Goal: Register for event/course

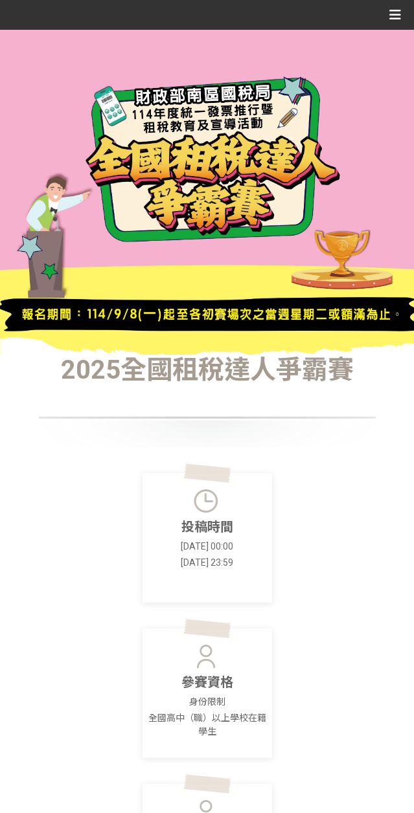
click at [390, 10] on icon at bounding box center [395, 14] width 12 height 19
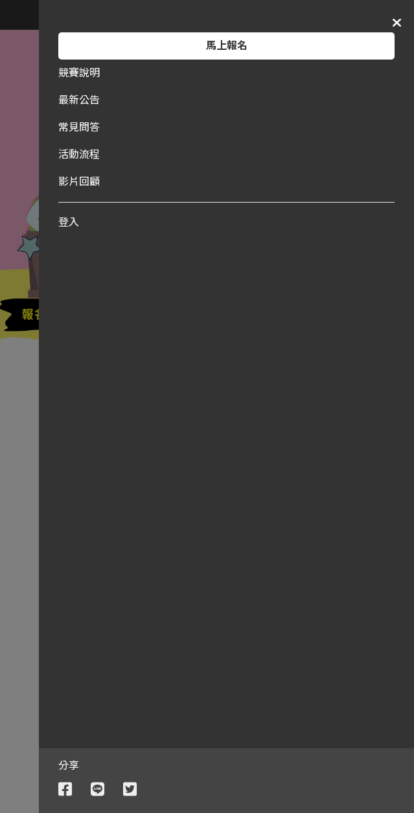
click at [254, 45] on div "馬上報名" at bounding box center [226, 45] width 336 height 27
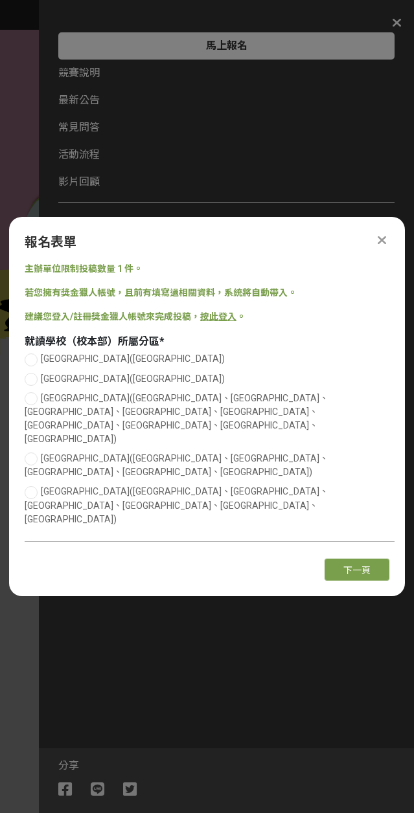
click at [84, 384] on span "[GEOGRAPHIC_DATA]([GEOGRAPHIC_DATA])" at bounding box center [133, 379] width 184 height 10
click at [34, 383] on input "[GEOGRAPHIC_DATA]([GEOGRAPHIC_DATA])" at bounding box center [29, 379] width 8 height 8
radio input "false"
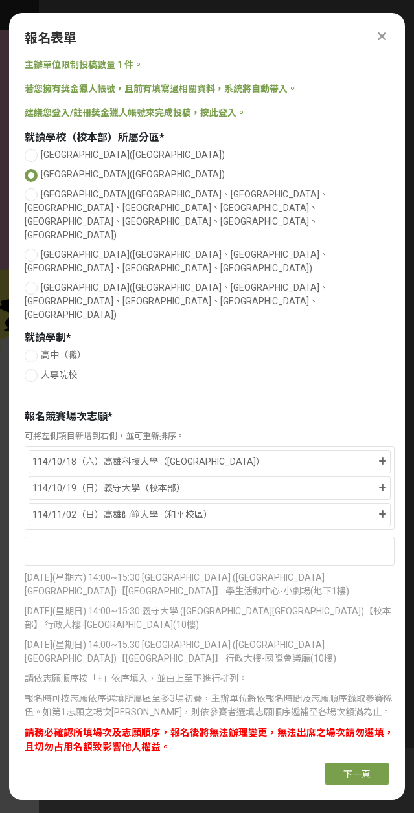
click at [218, 454] on div "114/10/18（六）高雄科技大學（[GEOGRAPHIC_DATA]）" at bounding box center [204, 462] width 344 height 16
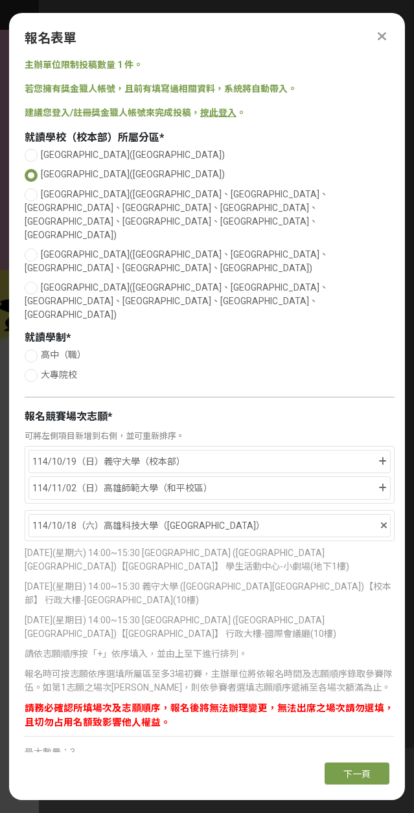
click at [178, 454] on div "114/10/19（日）義守大學（校本部）" at bounding box center [204, 462] width 344 height 16
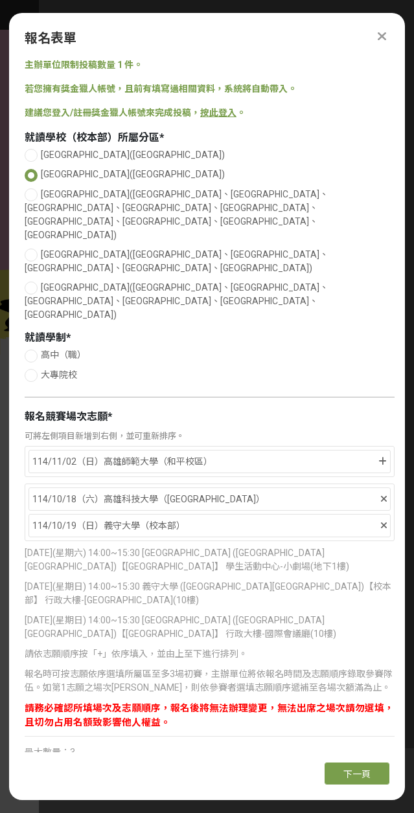
click at [78, 368] on label "大專院校" at bounding box center [210, 375] width 370 height 14
click at [34, 371] on input "大專院校" at bounding box center [29, 375] width 8 height 8
radio input "false"
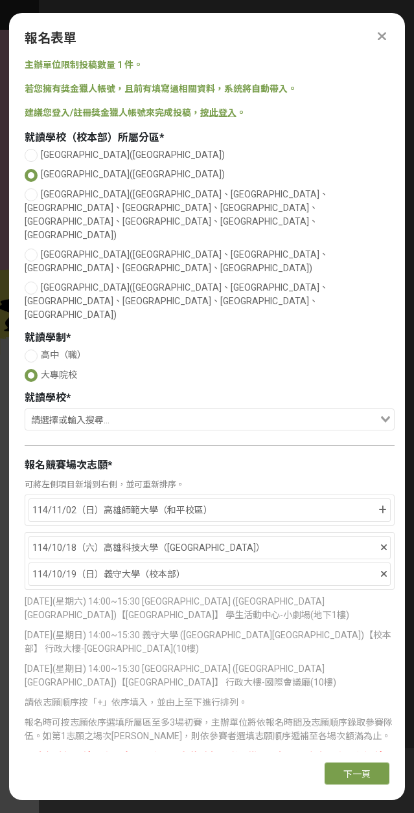
click at [60, 392] on span "就讀學校" at bounding box center [45, 398] width 41 height 12
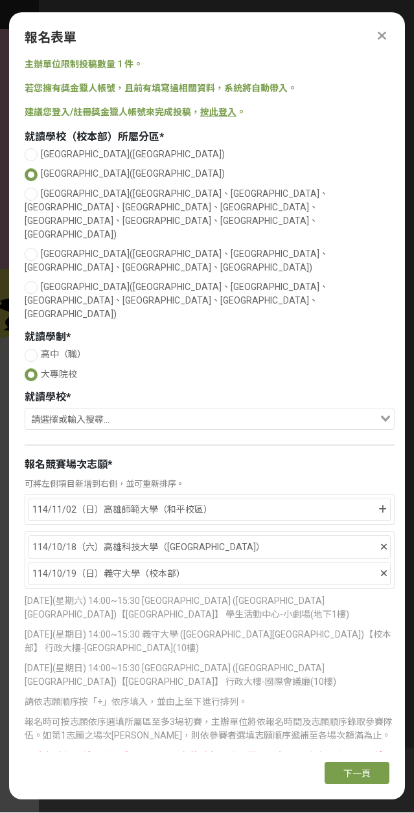
click at [293, 412] on input "Search for option" at bounding box center [202, 421] width 351 height 18
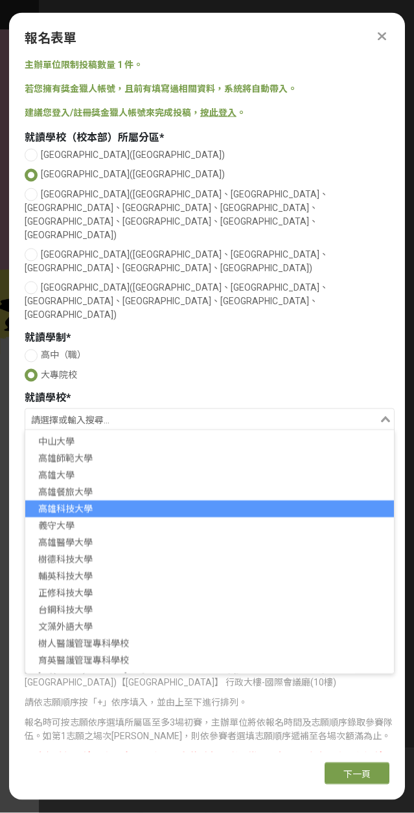
click at [78, 500] on li "高雄科技大學" at bounding box center [209, 508] width 368 height 17
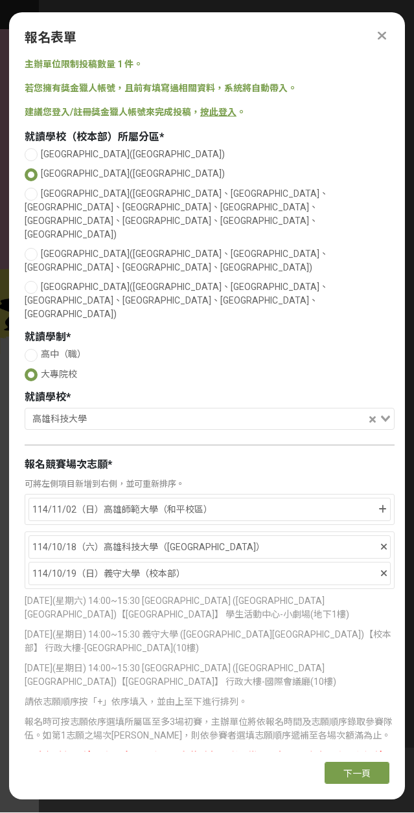
click at [364, 771] on span "下一頁" at bounding box center [356, 774] width 27 height 10
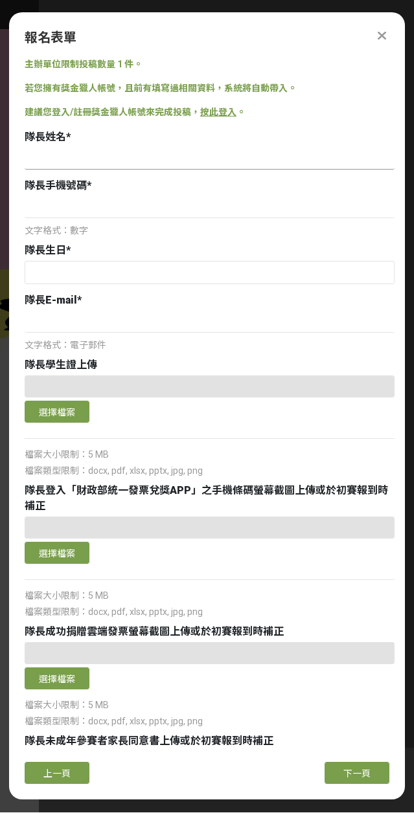
click at [179, 148] on input at bounding box center [210, 159] width 370 height 22
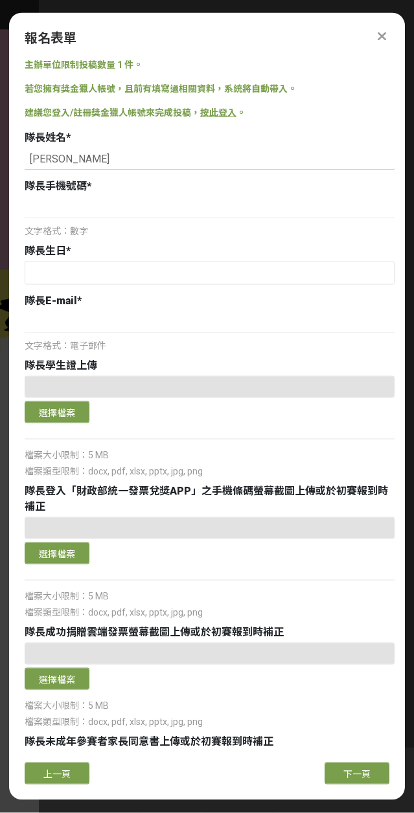
type input "[PERSON_NAME]"
click at [144, 262] on input "text" at bounding box center [209, 273] width 368 height 22
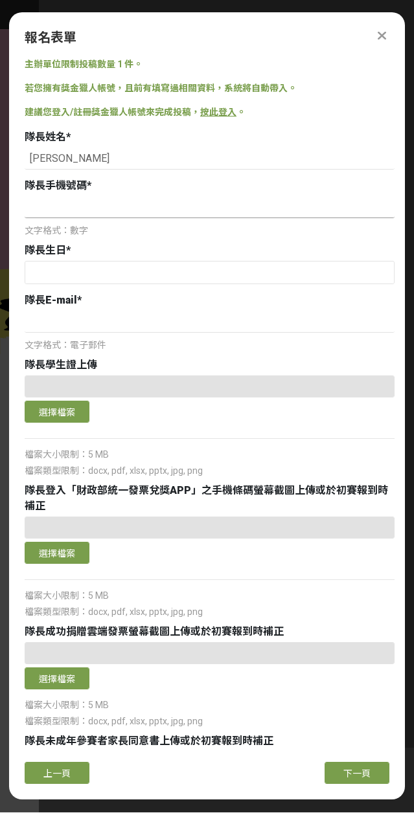
click at [182, 197] on input at bounding box center [210, 208] width 370 height 22
